Goal: Information Seeking & Learning: Learn about a topic

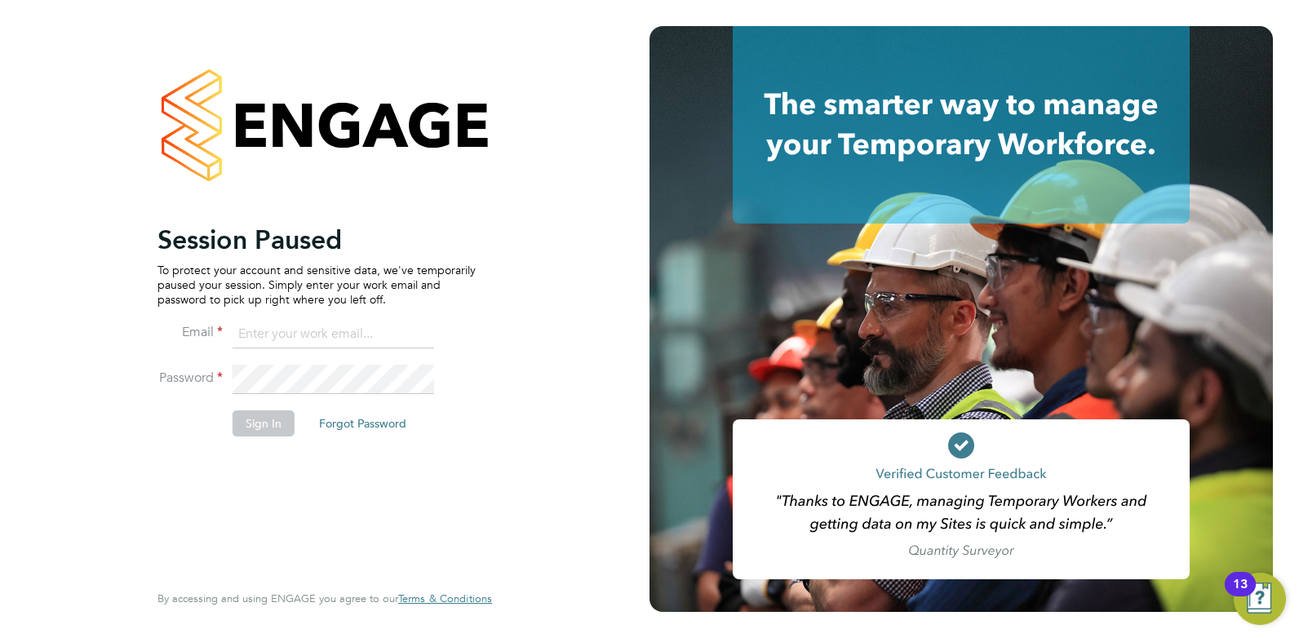
drag, startPoint x: 357, startPoint y: 336, endPoint x: 349, endPoint y: 337, distance: 8.2
click at [357, 336] on input at bounding box center [334, 334] width 202 height 29
type input "[EMAIL_ADDRESS][DOMAIN_NAME]"
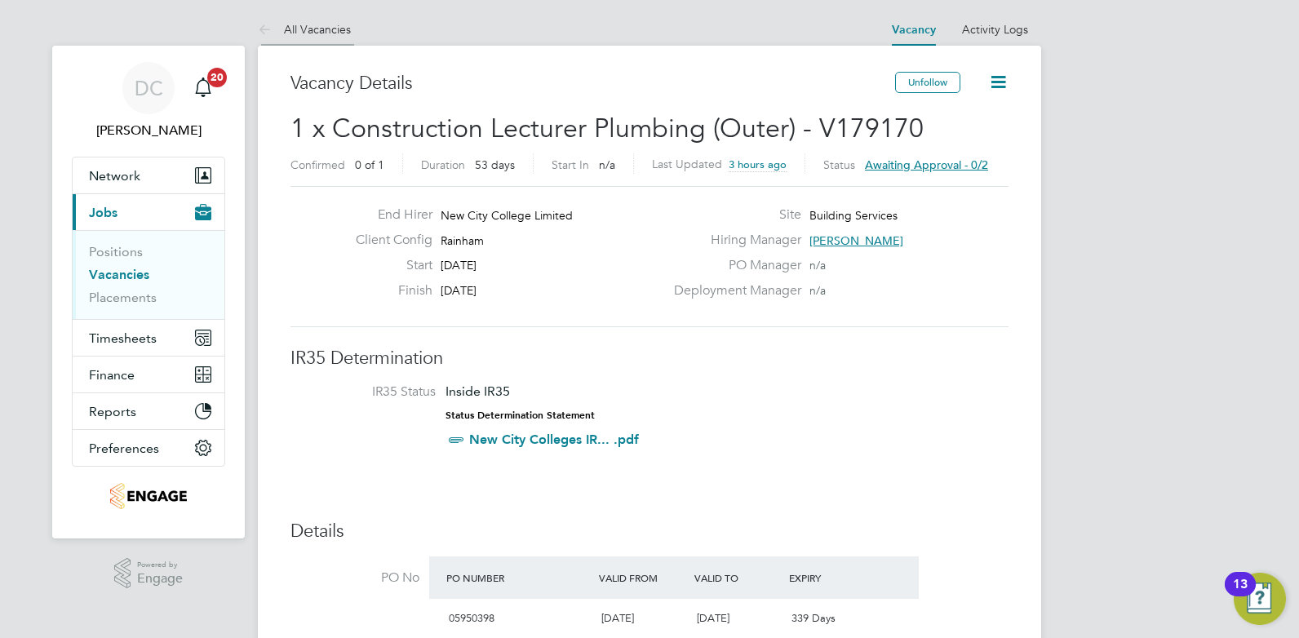
click at [330, 22] on link "All Vacancies" at bounding box center [304, 29] width 93 height 15
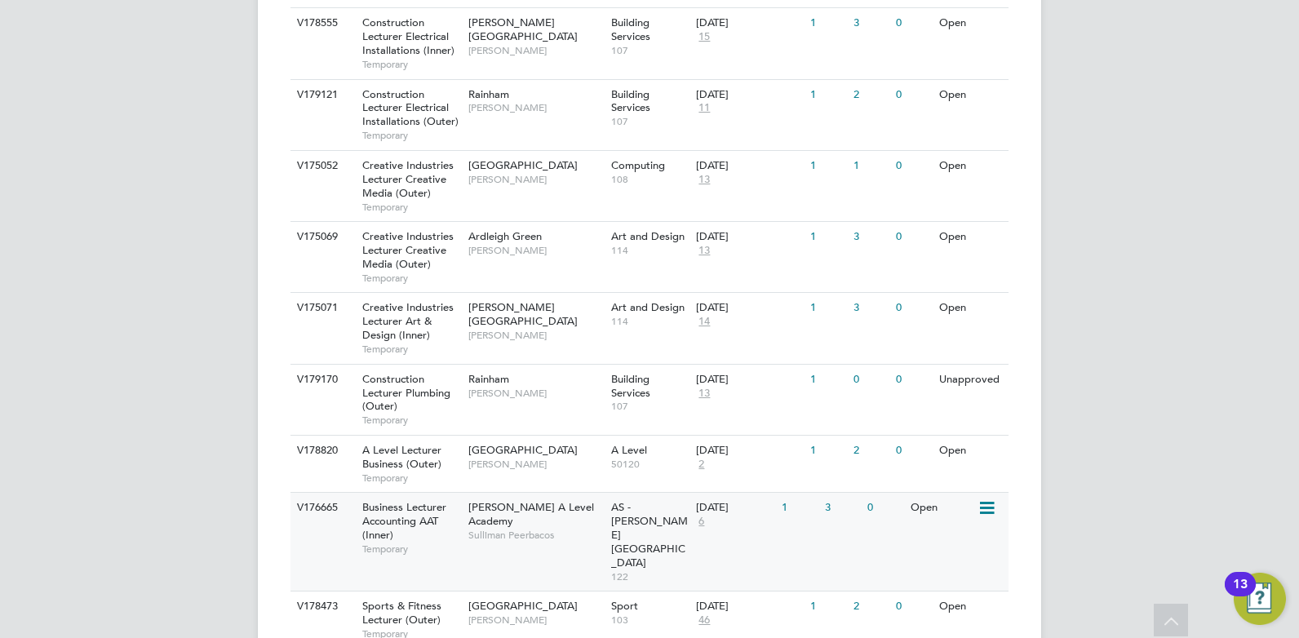
scroll to position [796, 0]
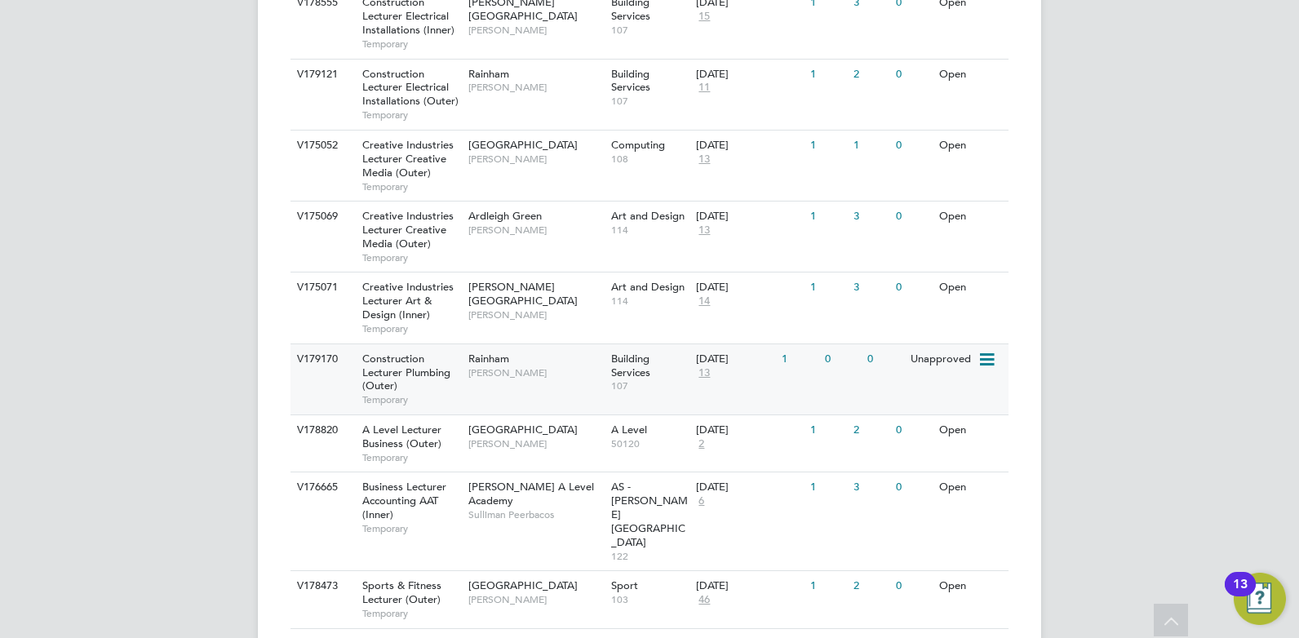
click at [570, 384] on div "Rainham Ian Rist" at bounding box center [535, 365] width 143 height 42
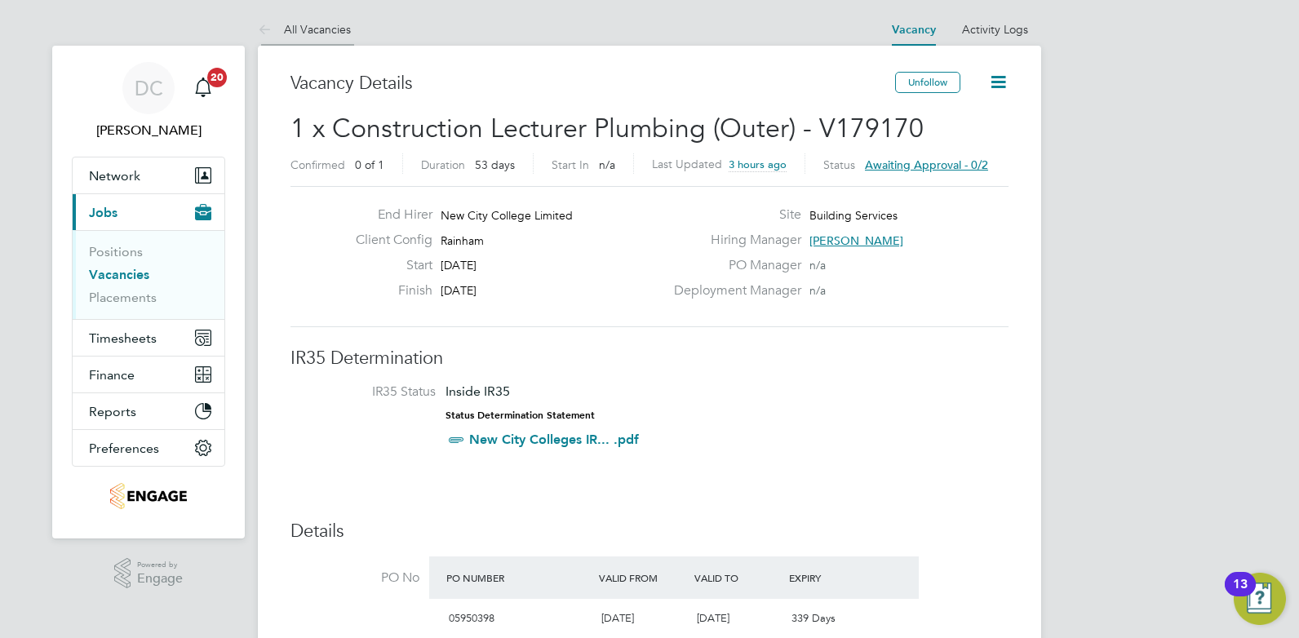
click at [313, 29] on link "All Vacancies" at bounding box center [304, 29] width 93 height 15
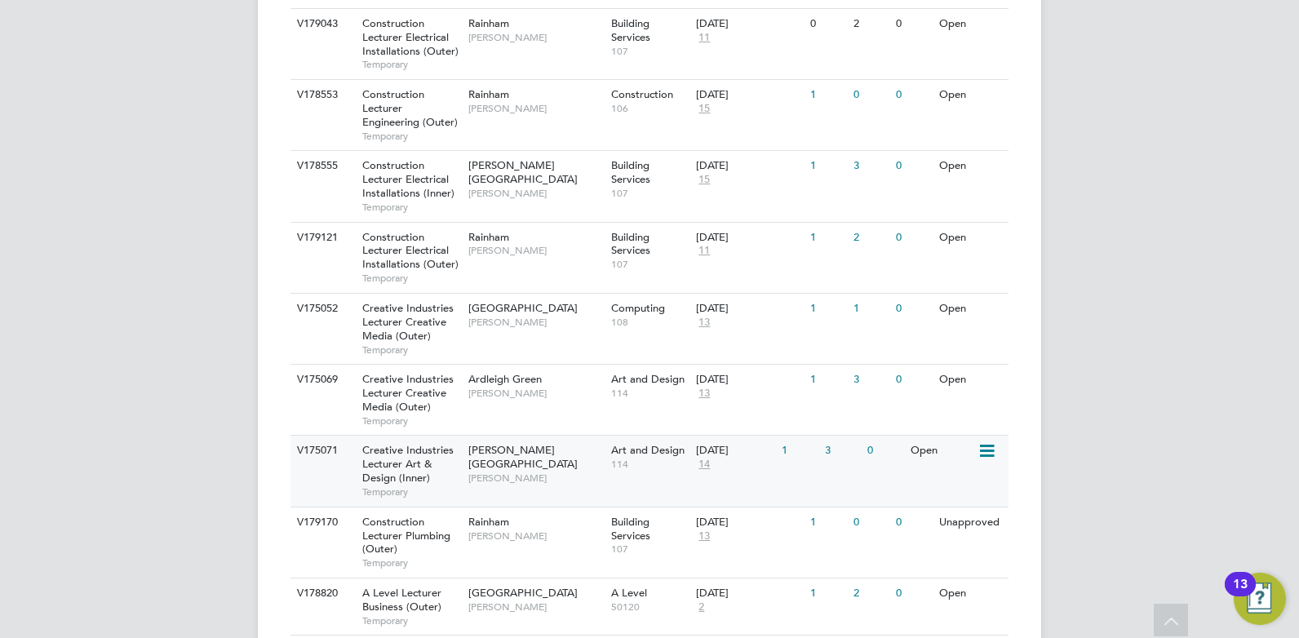
scroll to position [735, 0]
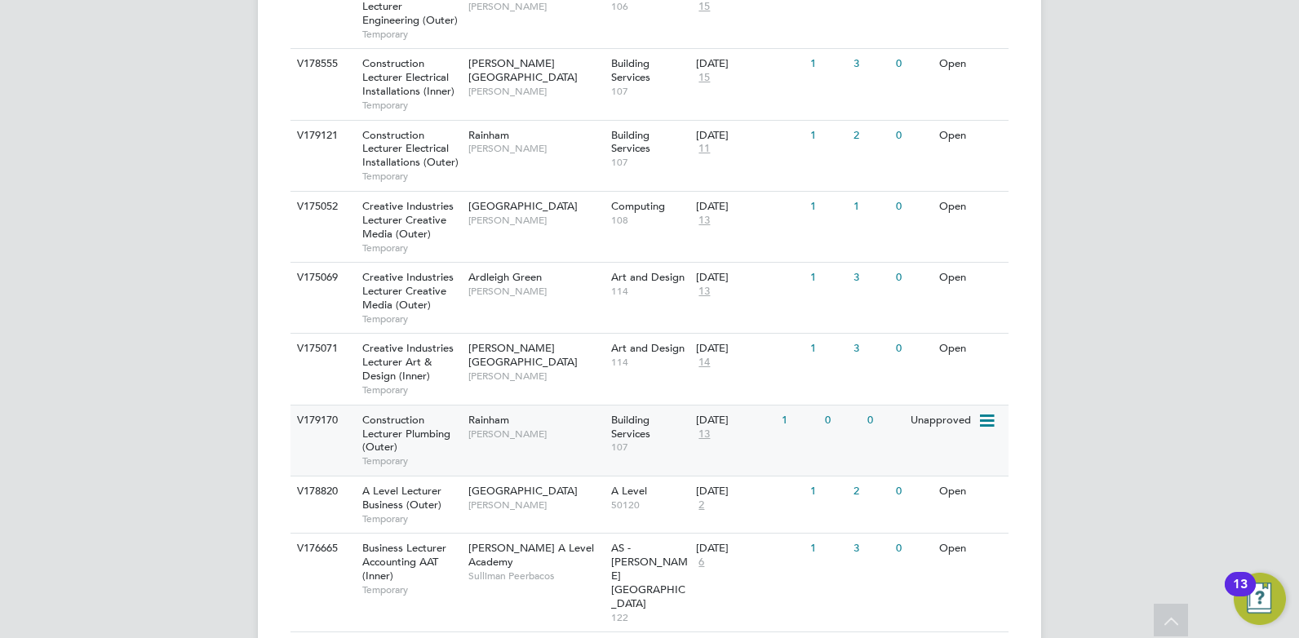
click at [708, 433] on span "13" at bounding box center [704, 435] width 16 height 14
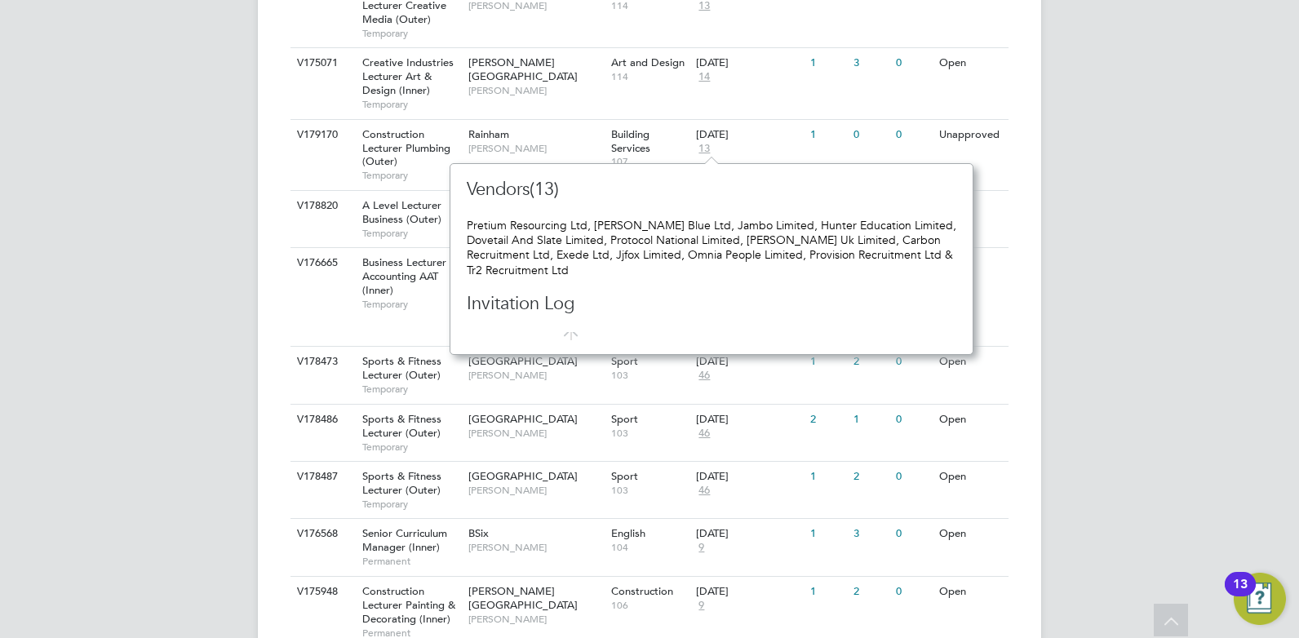
scroll to position [1133, 0]
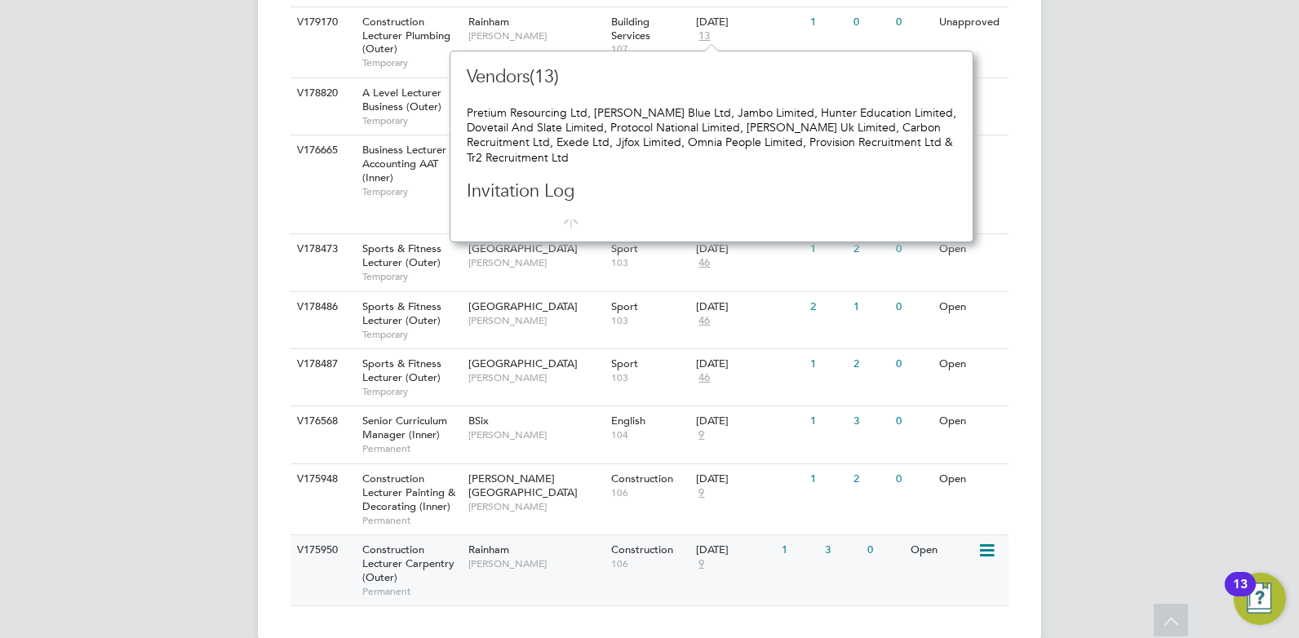
click at [699, 558] on span "9" at bounding box center [701, 565] width 11 height 14
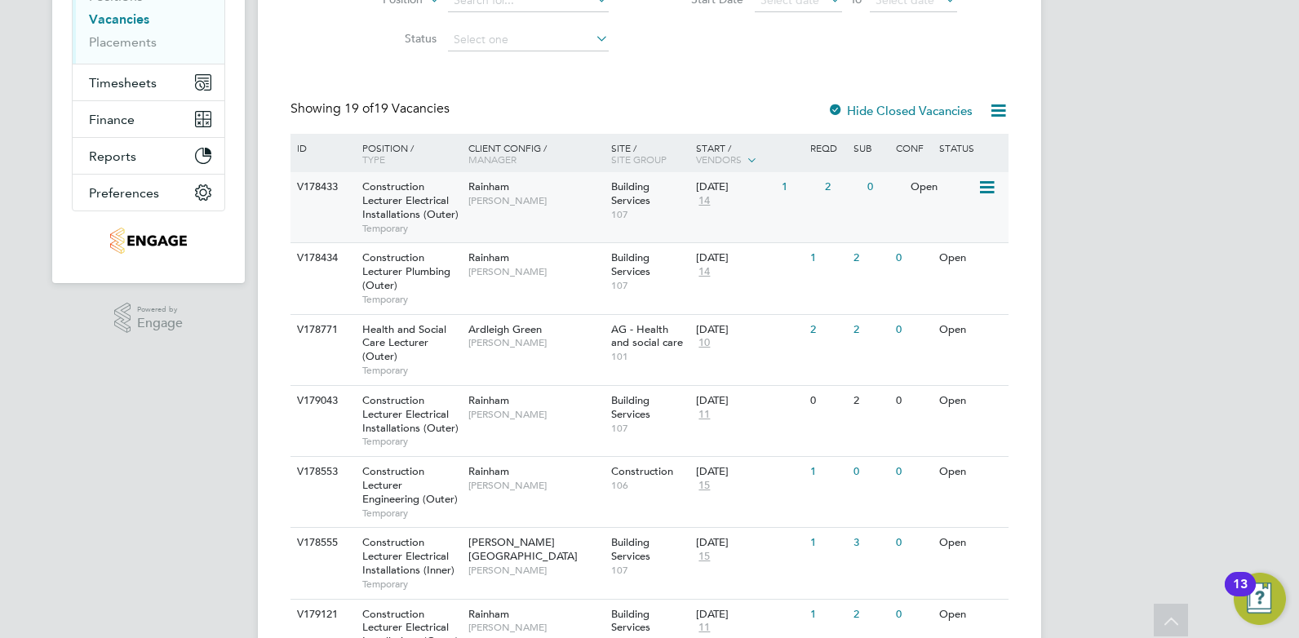
scroll to position [235, 0]
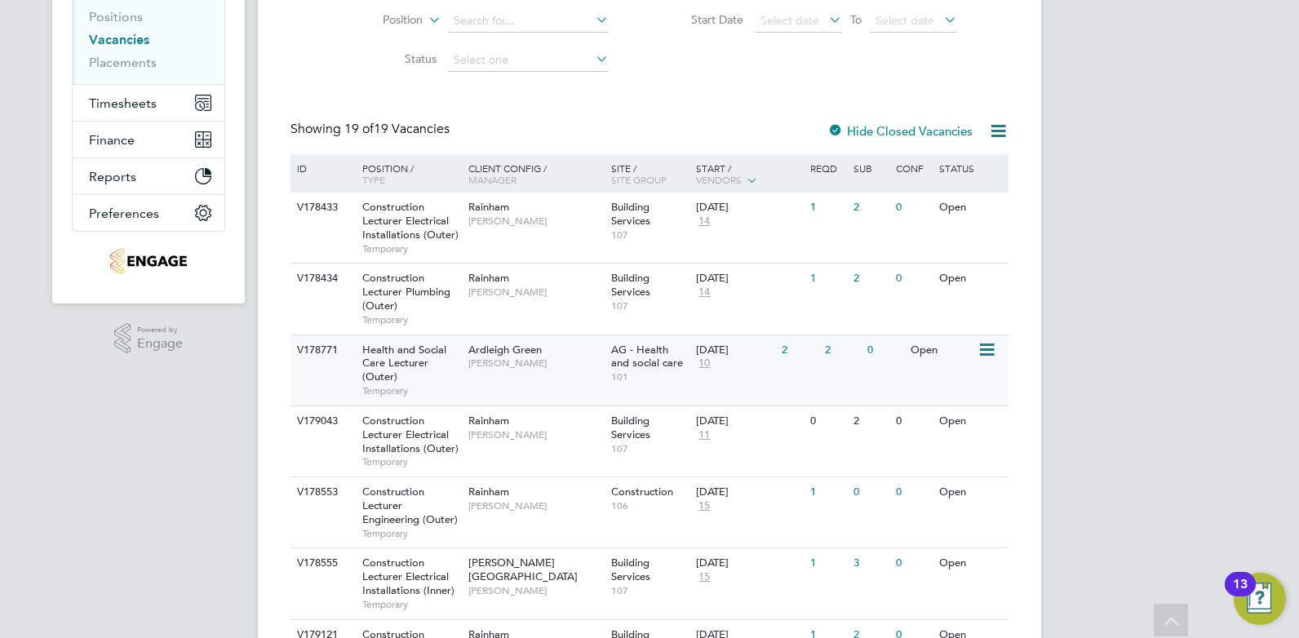
click at [709, 362] on span "10" at bounding box center [704, 364] width 16 height 14
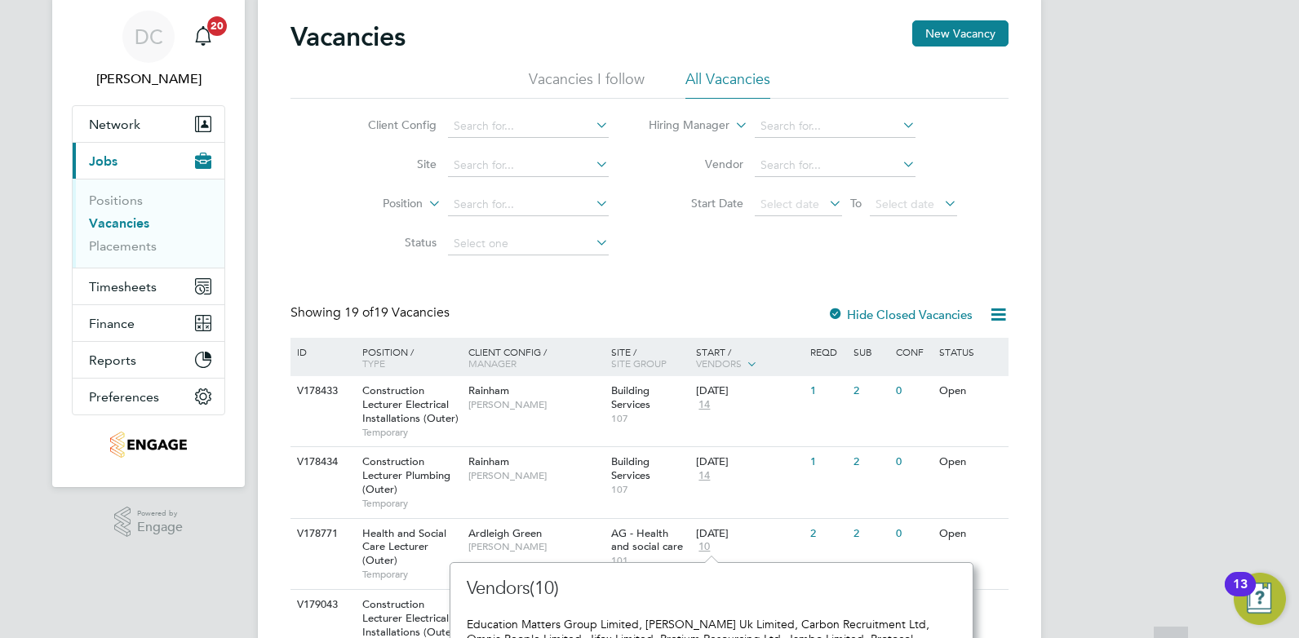
scroll to position [0, 0]
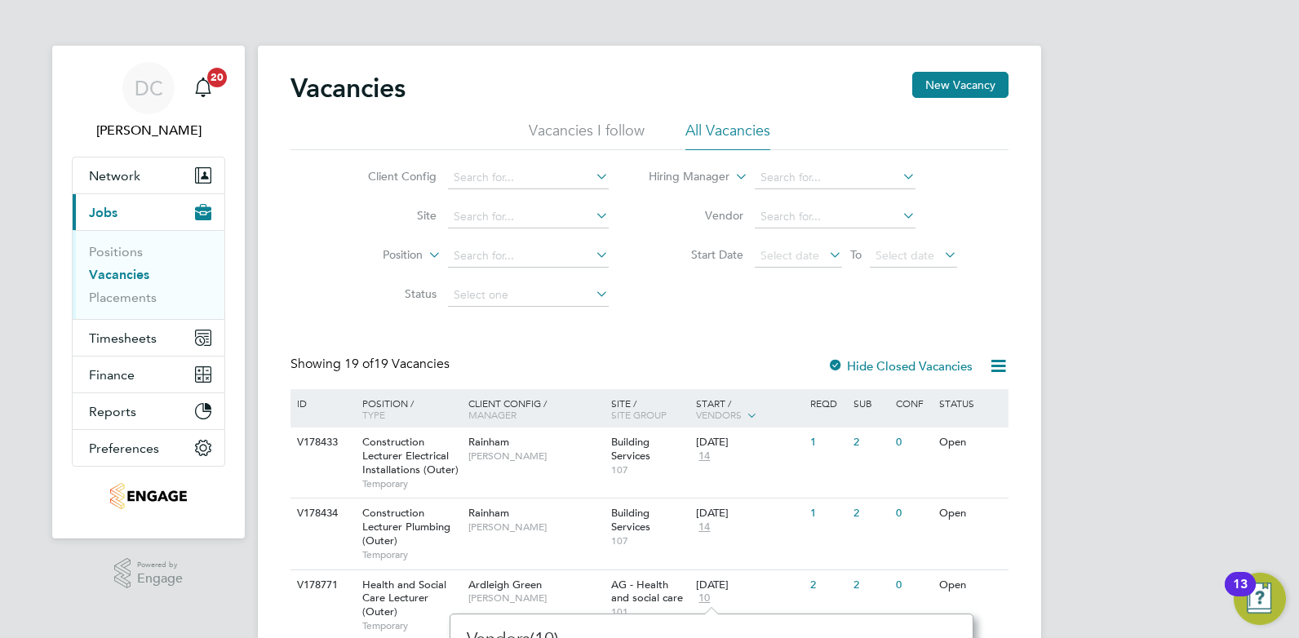
click at [384, 94] on h2 "Vacancies" at bounding box center [348, 88] width 115 height 33
